Goal: Information Seeking & Learning: Learn about a topic

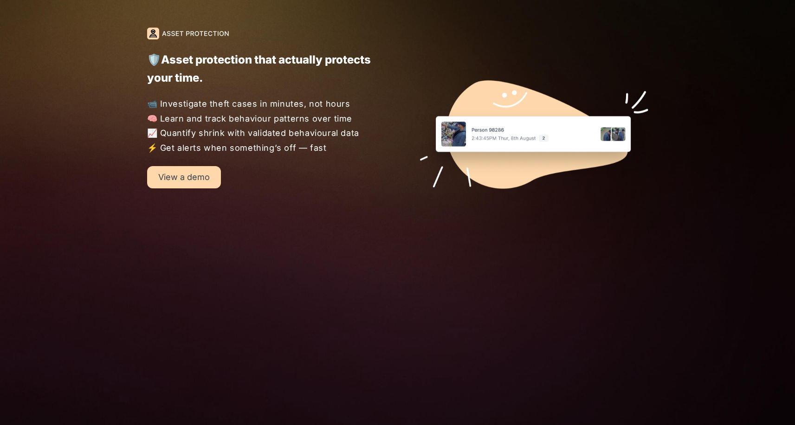
scroll to position [859, 0]
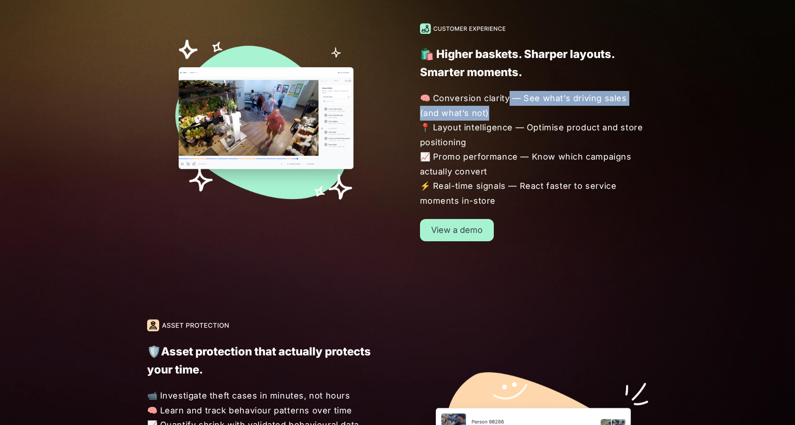
drag, startPoint x: 506, startPoint y: 97, endPoint x: 519, endPoint y: 116, distance: 23.7
click at [519, 116] on span "🧠 Conversion clarity — See what’s driving sales (and what’s not) 📍 Layout intel…" at bounding box center [534, 149] width 229 height 117
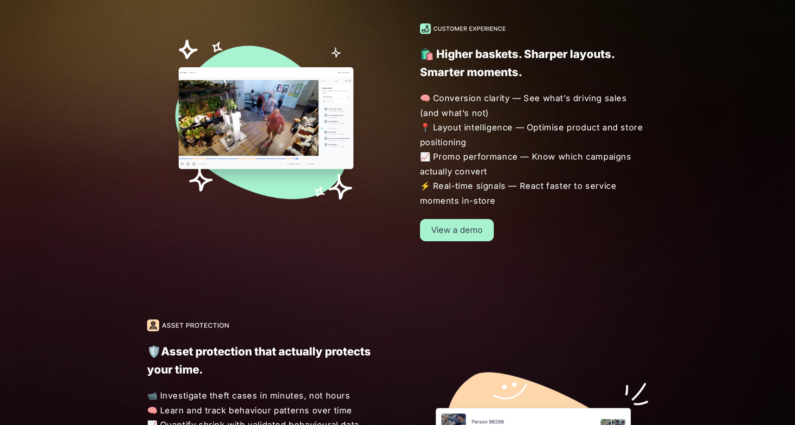
click at [519, 116] on span "🧠 Conversion clarity — See what’s driving sales (and what’s not) 📍 Layout intel…" at bounding box center [534, 149] width 229 height 117
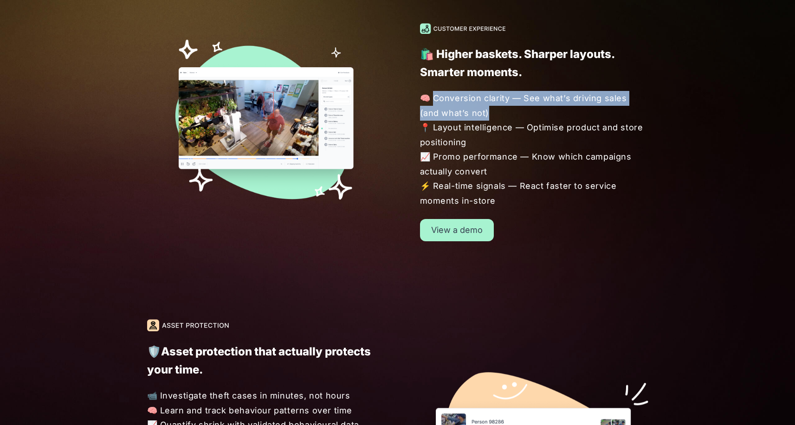
drag, startPoint x: 508, startPoint y: 115, endPoint x: 431, endPoint y: 99, distance: 79.4
click at [431, 99] on span "🧠 Conversion clarity — See what’s driving sales (and what’s not) 📍 Layout intel…" at bounding box center [534, 149] width 229 height 117
drag, startPoint x: 433, startPoint y: 99, endPoint x: 484, endPoint y: 116, distance: 53.7
click at [484, 116] on span "🧠 Conversion clarity — See what’s driving sales (and what’s not) 📍 Layout intel…" at bounding box center [534, 149] width 229 height 117
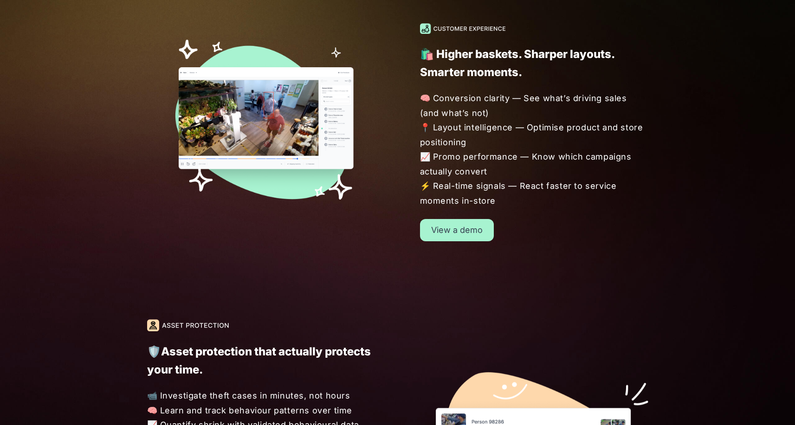
click at [483, 117] on span "🧠 Conversion clarity — See what’s driving sales (and what’s not) 📍 Layout intel…" at bounding box center [534, 149] width 229 height 117
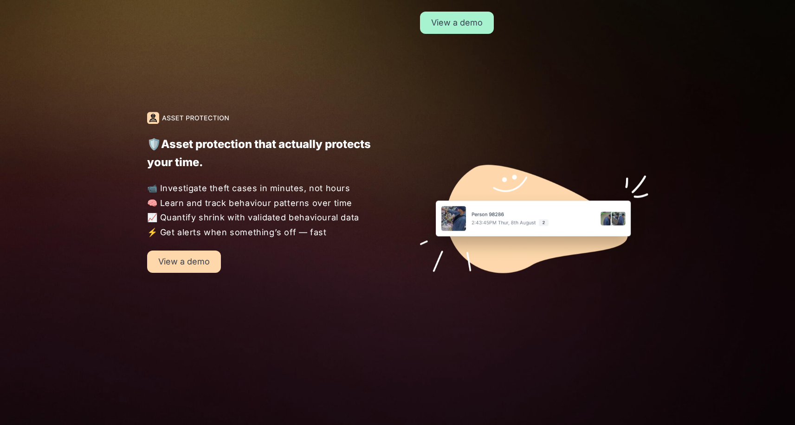
scroll to position [1114, 0]
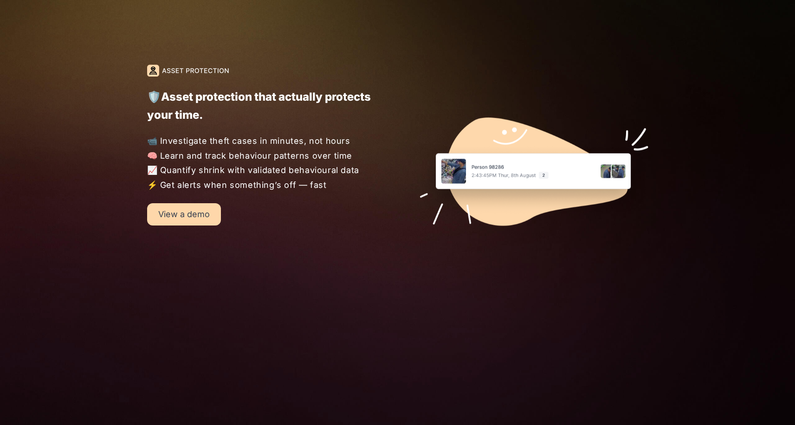
drag, startPoint x: 145, startPoint y: 72, endPoint x: 325, endPoint y: 189, distance: 214.9
click at [325, 189] on div "🛡️Asset protection that actually protects your time. 📹 Investigate theft cases …" at bounding box center [239, 144] width 273 height 161
click at [325, 188] on span "📹 Investigate theft cases in minutes, not hours 🧠 Learn and track behaviour pat…" at bounding box center [261, 163] width 229 height 58
click at [301, 152] on span "📹 Investigate theft cases in minutes, not hours 🧠 Learn and track behaviour pat…" at bounding box center [261, 163] width 229 height 58
drag, startPoint x: 336, startPoint y: 186, endPoint x: 129, endPoint y: 87, distance: 229.7
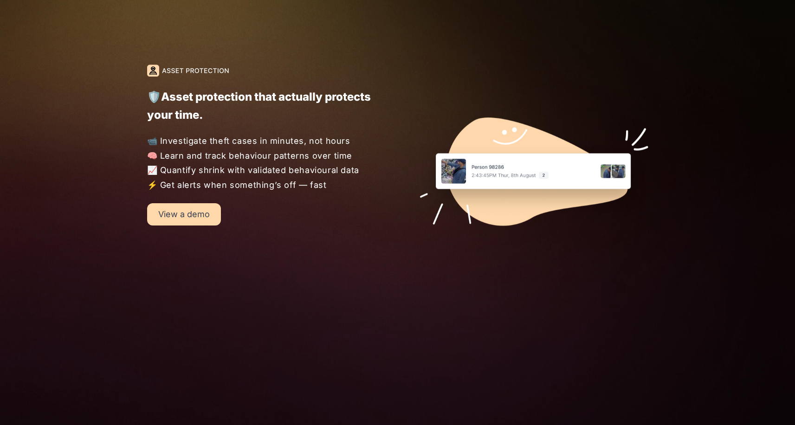
click at [143, 83] on div "🛡️Asset protection that actually protects your time. 📹 Investigate theft cases …" at bounding box center [239, 144] width 273 height 161
click at [117, 89] on div "🛡️Asset protection that actually protects your time. 📹 Investigate theft cases …" at bounding box center [239, 144] width 273 height 161
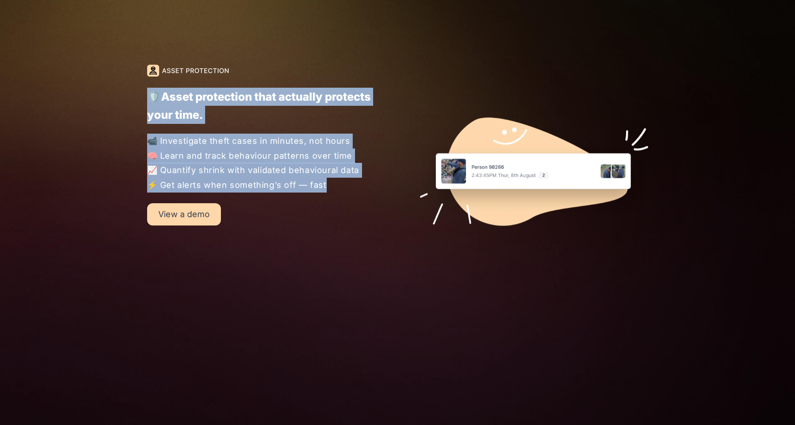
drag, startPoint x: 98, startPoint y: 86, endPoint x: 371, endPoint y: 198, distance: 295.1
click at [371, 198] on div "🛡️Asset protection that actually protects your time. 📹 Investigate theft cases …" at bounding box center [397, 154] width 795 height 256
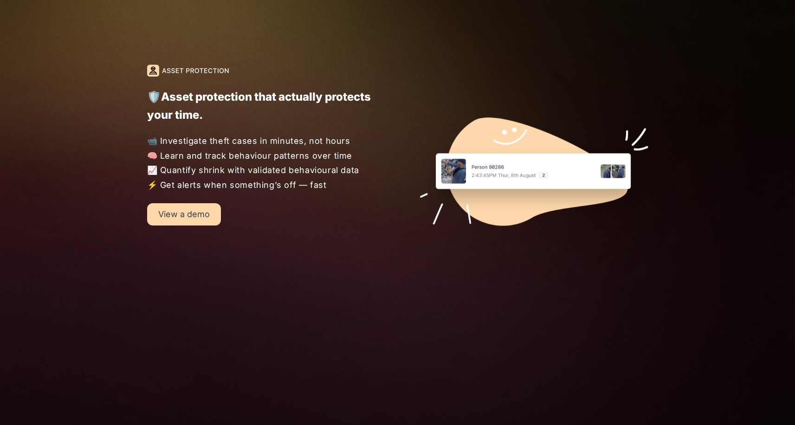
click at [359, 184] on div "🛡️Asset protection that actually protects your time. 📹 Investigate theft cases …" at bounding box center [239, 144] width 273 height 161
drag, startPoint x: 359, startPoint y: 184, endPoint x: 122, endPoint y: 88, distance: 255.3
click at [122, 88] on div "🛡️Asset protection that actually protects your time. 📹 Investigate theft cases …" at bounding box center [239, 144] width 273 height 161
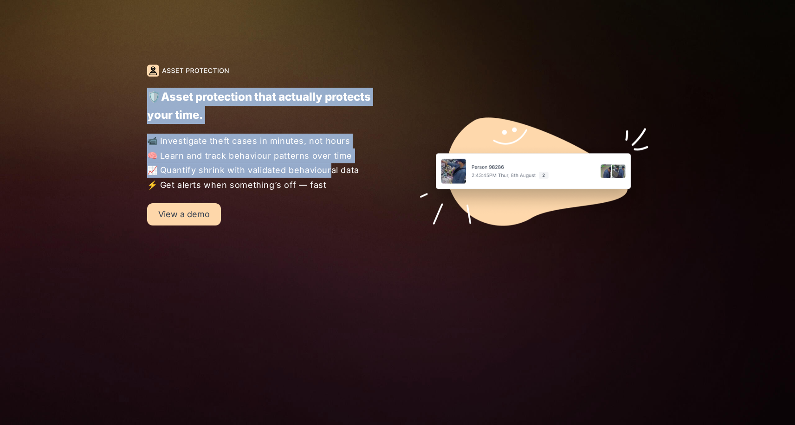
drag, startPoint x: 115, startPoint y: 78, endPoint x: 335, endPoint y: 180, distance: 242.7
click at [326, 177] on div "🛡️Asset protection that actually protects your time. 📹 Investigate theft cases …" at bounding box center [397, 154] width 795 height 256
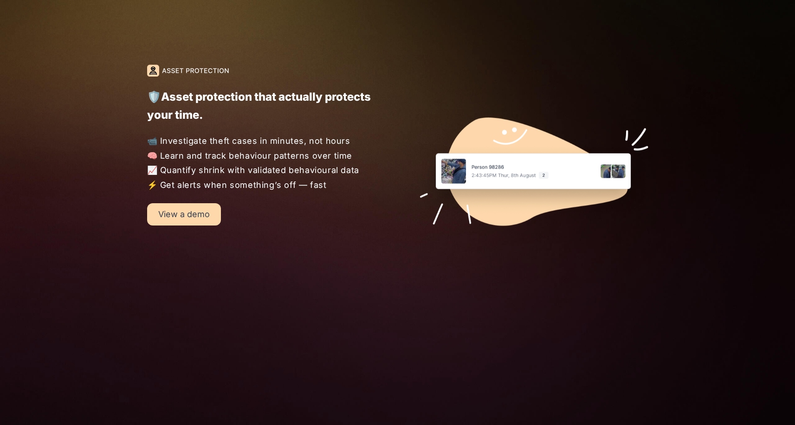
click at [335, 180] on span "📹 Investigate theft cases in minutes, not hours 🧠 Learn and track behaviour pat…" at bounding box center [261, 163] width 229 height 58
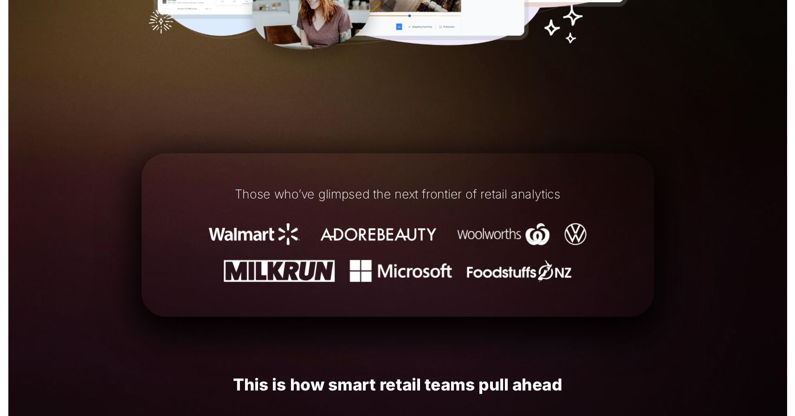
scroll to position [596, 0]
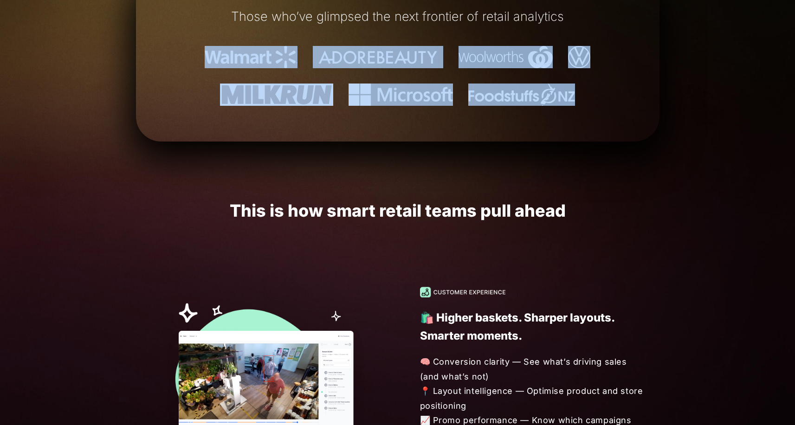
drag, startPoint x: 189, startPoint y: 25, endPoint x: 608, endPoint y: 127, distance: 431.3
click at [610, 127] on div "Those who’ve glimpsed the next frontier of retail analytics" at bounding box center [397, 57] width 523 height 141
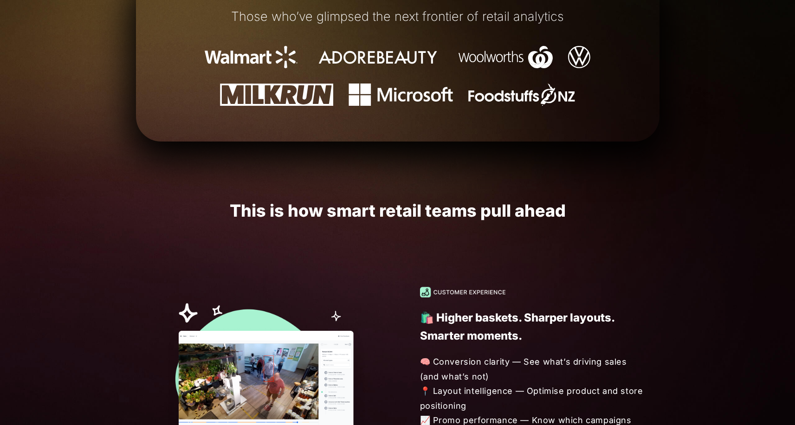
click at [608, 127] on div "Those who’ve glimpsed the next frontier of retail analytics" at bounding box center [397, 57] width 523 height 141
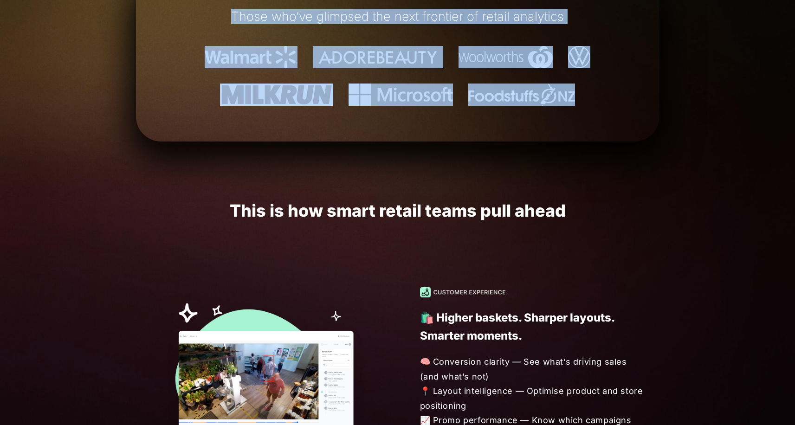
drag, startPoint x: 681, startPoint y: 109, endPoint x: 215, endPoint y: 16, distance: 474.9
click at [215, 16] on h1 "Those who’ve glimpsed the next frontier of retail analytics" at bounding box center [398, 17] width 468 height 14
drag, startPoint x: 207, startPoint y: 19, endPoint x: 545, endPoint y: 186, distance: 377.4
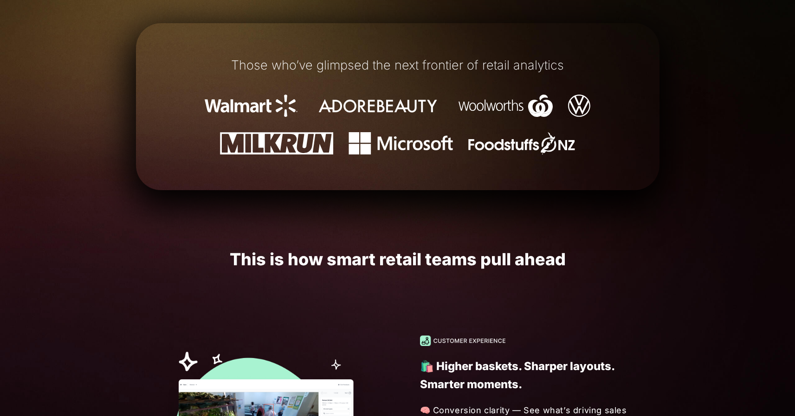
scroll to position [455, 0]
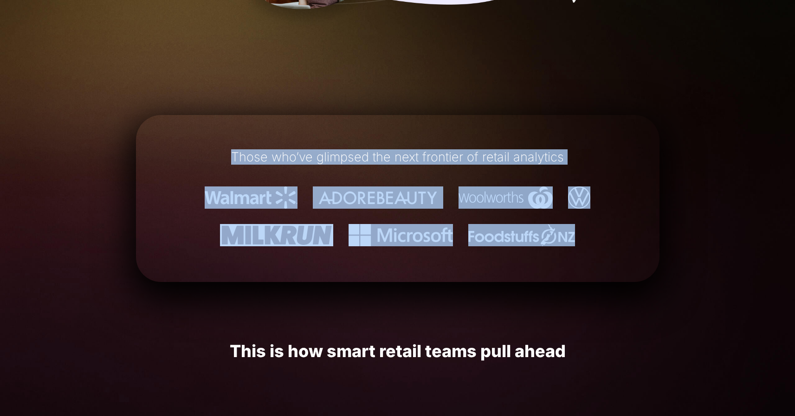
drag, startPoint x: 229, startPoint y: 150, endPoint x: 315, endPoint y: 280, distance: 156.6
click at [315, 280] on div "Those who’ve glimpsed the next frontier of retail analytics" at bounding box center [397, 198] width 523 height 167
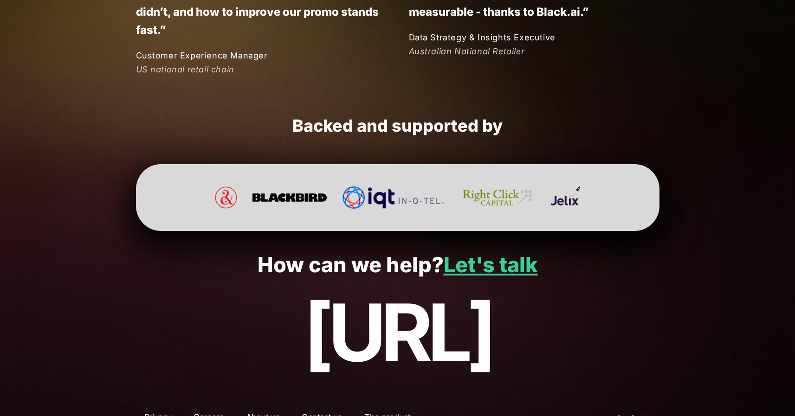
scroll to position [2431, 0]
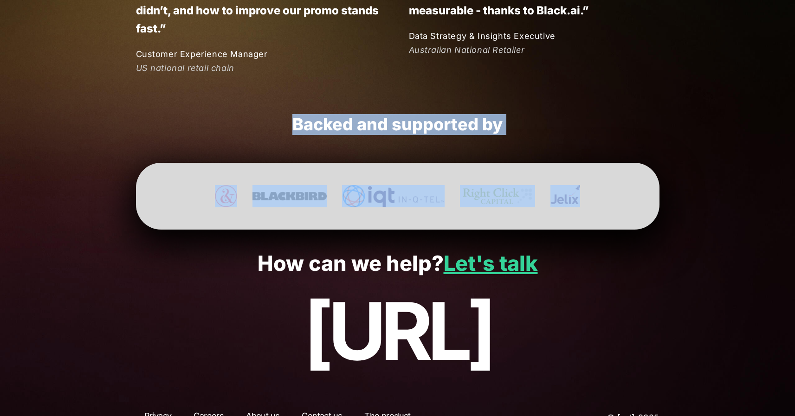
drag, startPoint x: 628, startPoint y: 197, endPoint x: 485, endPoint y: 91, distance: 178.1
drag, startPoint x: 485, startPoint y: 91, endPoint x: 588, endPoint y: 219, distance: 163.7
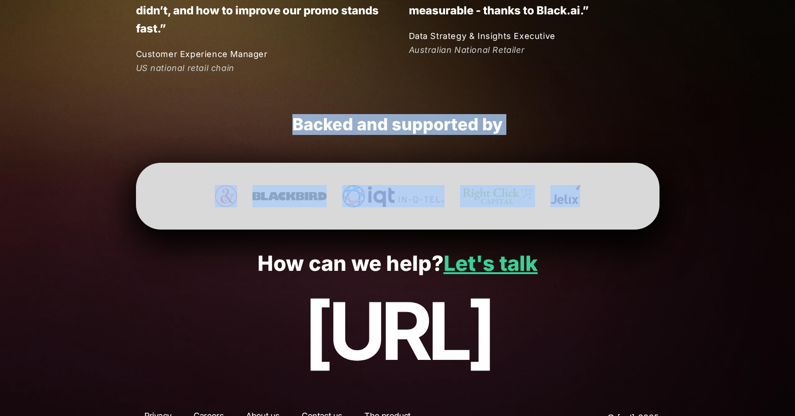
click at [588, 219] on div at bounding box center [397, 196] width 523 height 67
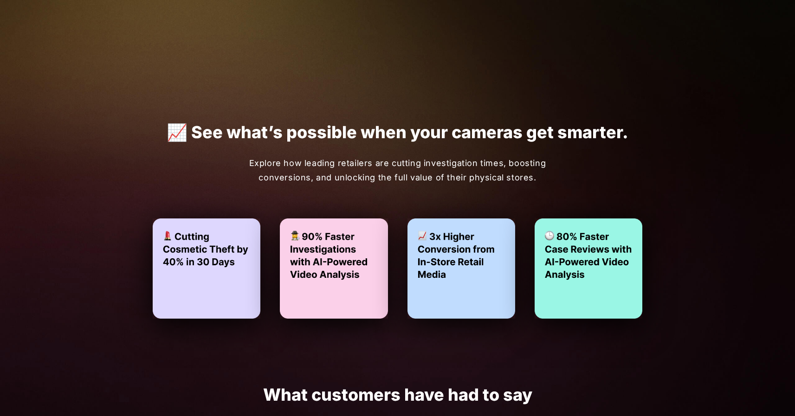
scroll to position [1628, 0]
